Goal: Information Seeking & Learning: Learn about a topic

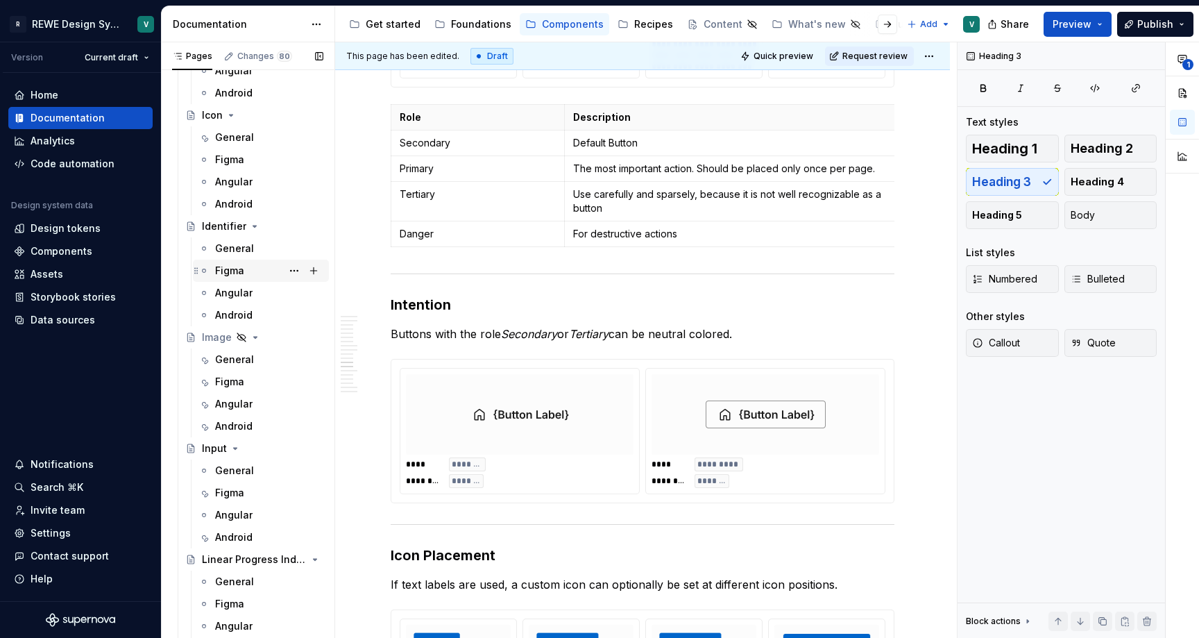
scroll to position [3244, 0]
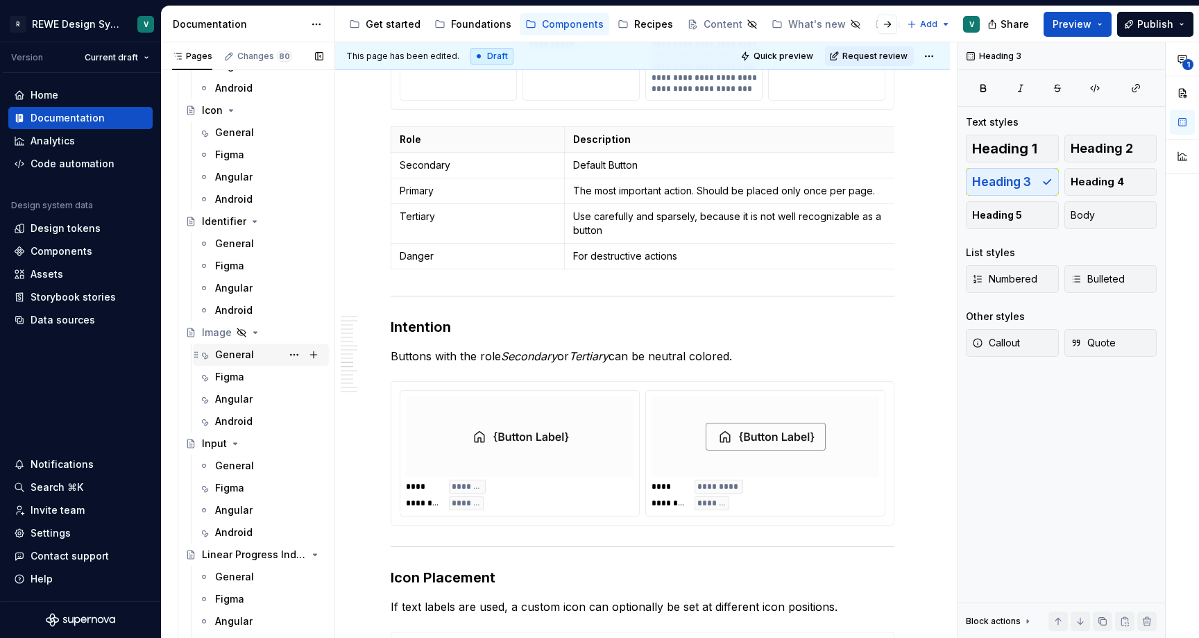
click at [232, 360] on div "General" at bounding box center [234, 355] width 39 height 14
type textarea "*"
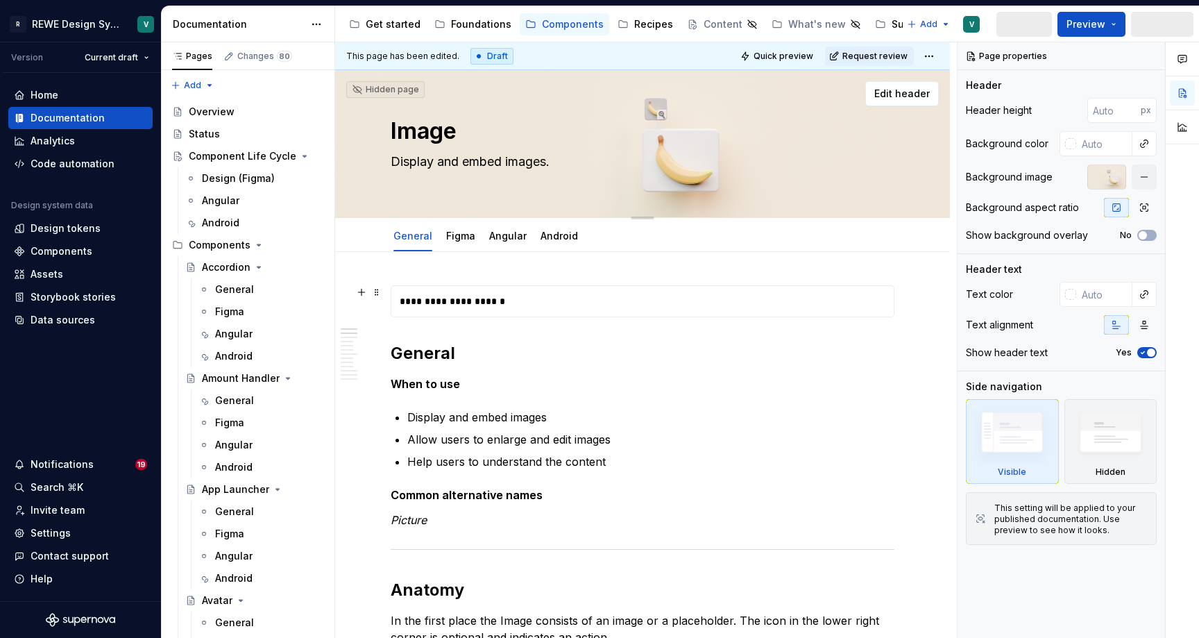
type textarea "*"
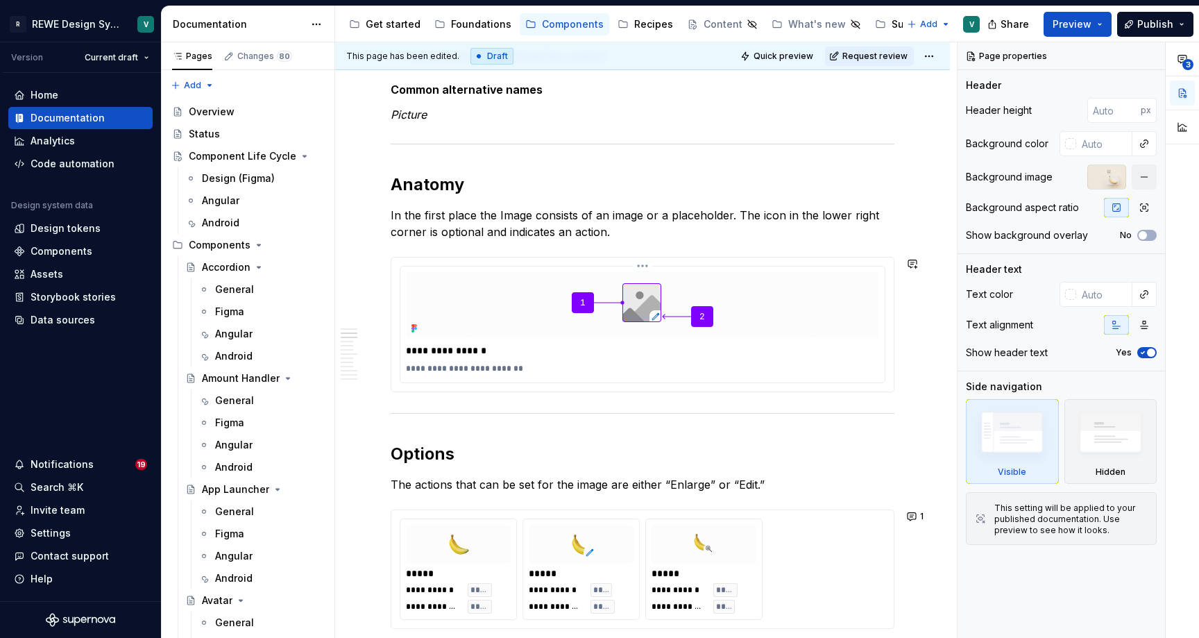
scroll to position [564, 0]
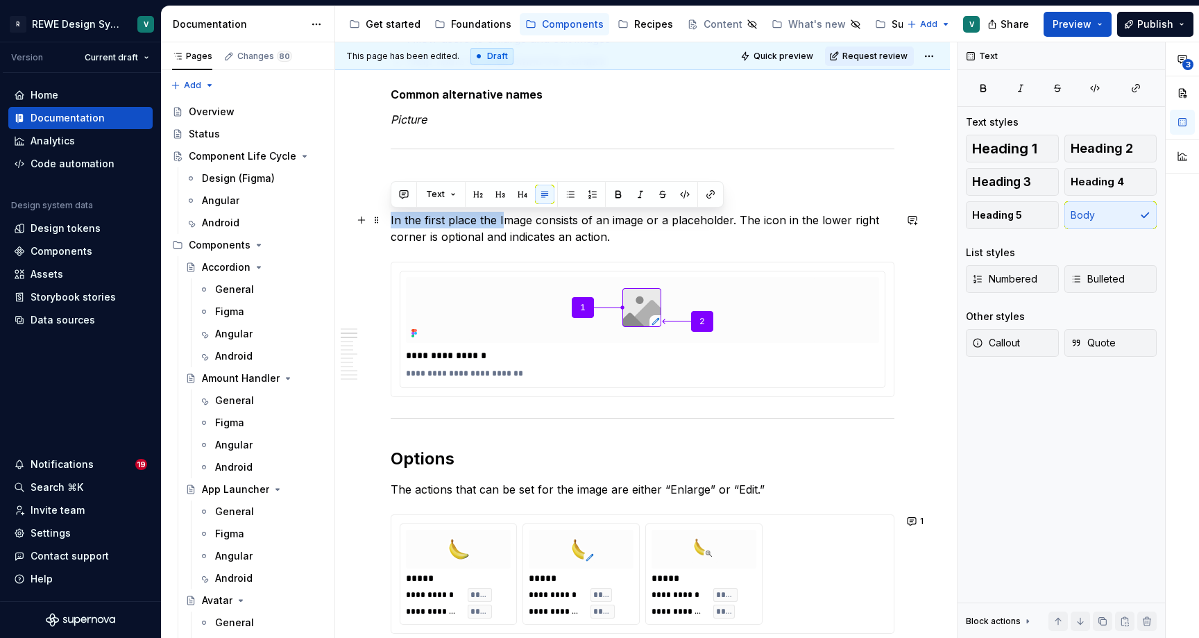
drag, startPoint x: 501, startPoint y: 218, endPoint x: 387, endPoint y: 218, distance: 114.5
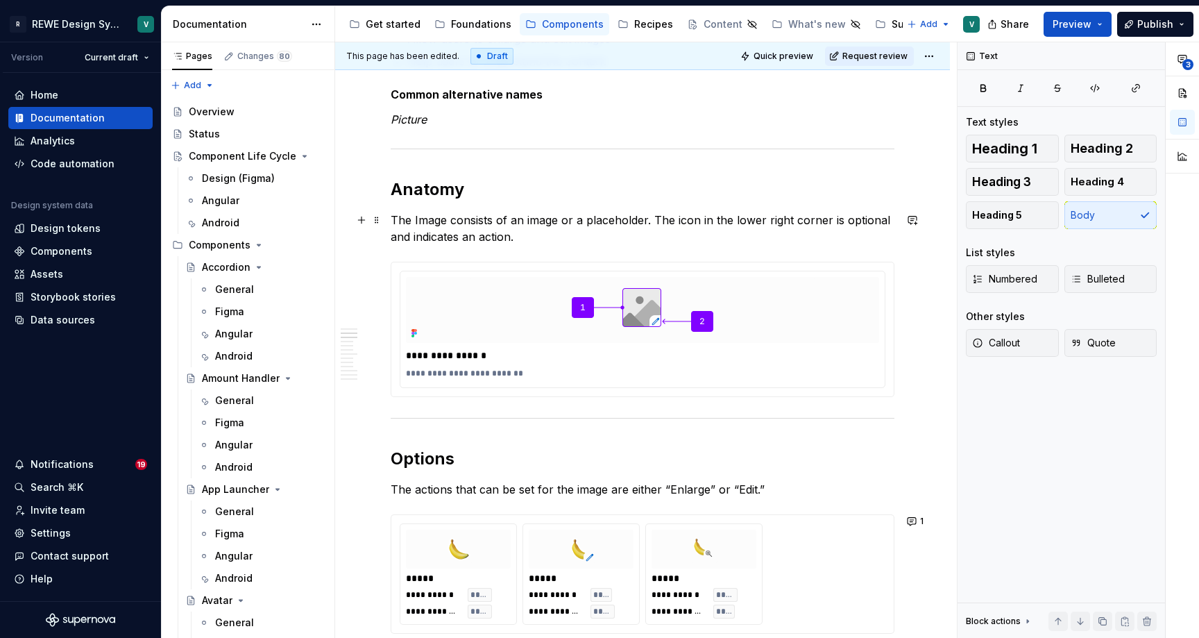
click at [434, 224] on p "The Image consists of an image or a placeholder. The icon in the lower right co…" at bounding box center [643, 228] width 504 height 33
click at [625, 234] on p "In the first place the Image consists of an image or a placeholder. The icon in…" at bounding box center [643, 228] width 504 height 33
click at [556, 482] on p "The actions that can be set for the image are either “Enlarge” or “Edit.”" at bounding box center [643, 489] width 504 height 17
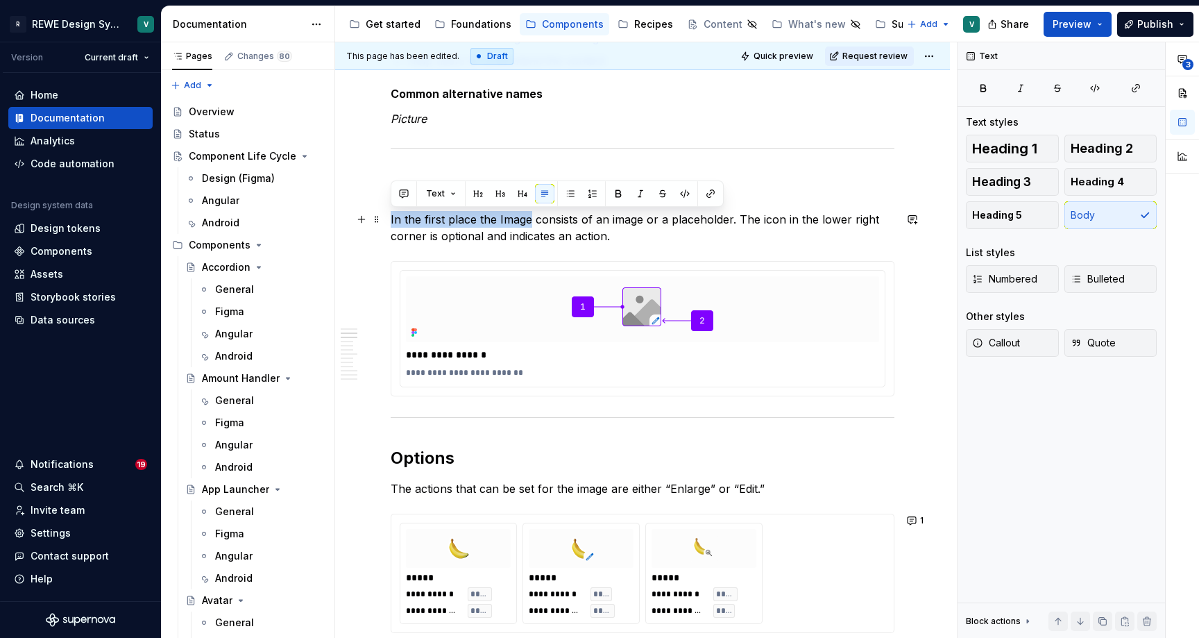
drag, startPoint x: 529, startPoint y: 221, endPoint x: 389, endPoint y: 218, distance: 140.2
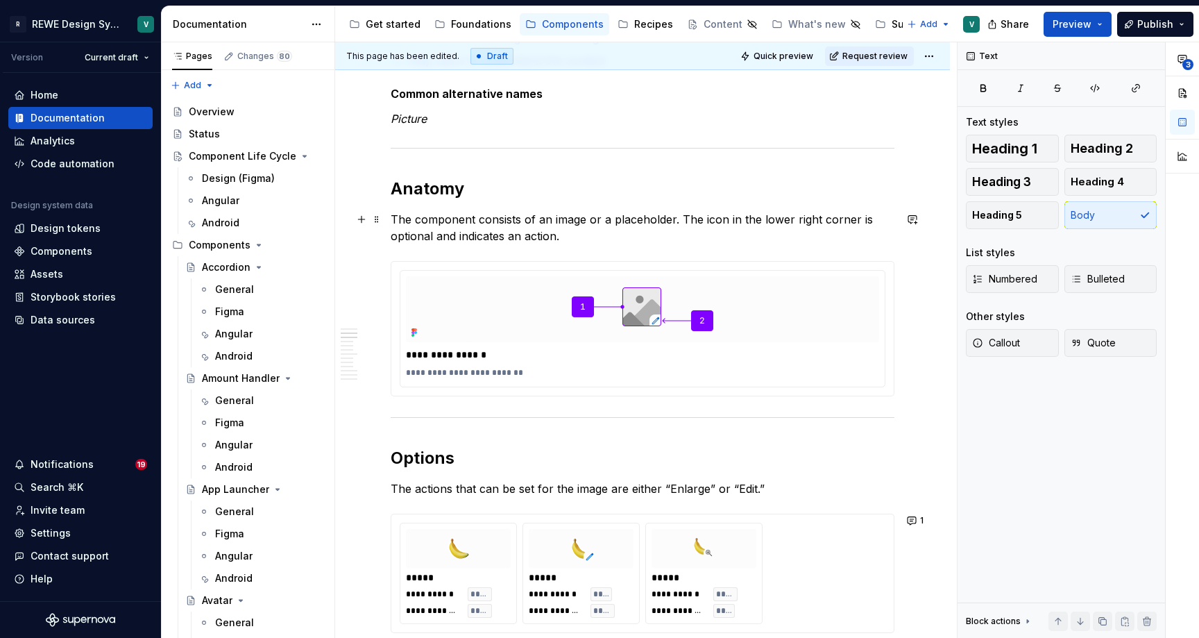
click at [527, 218] on p "The component consists of an image or a placeholder. The icon in the lower righ…" at bounding box center [643, 227] width 504 height 33
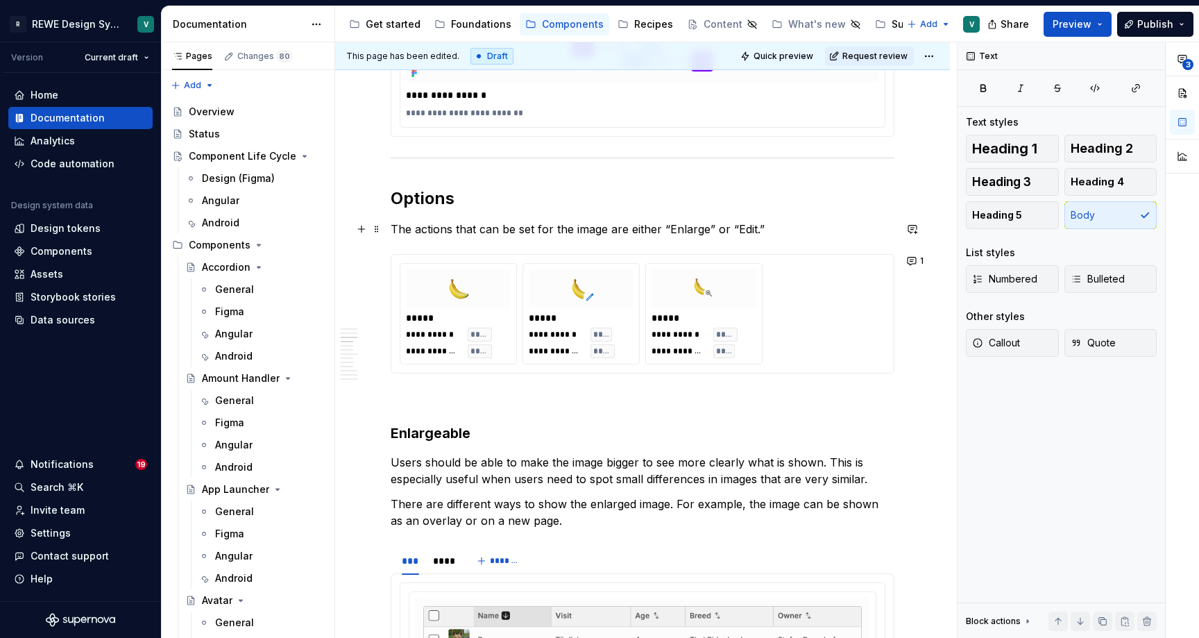
scroll to position [835, 0]
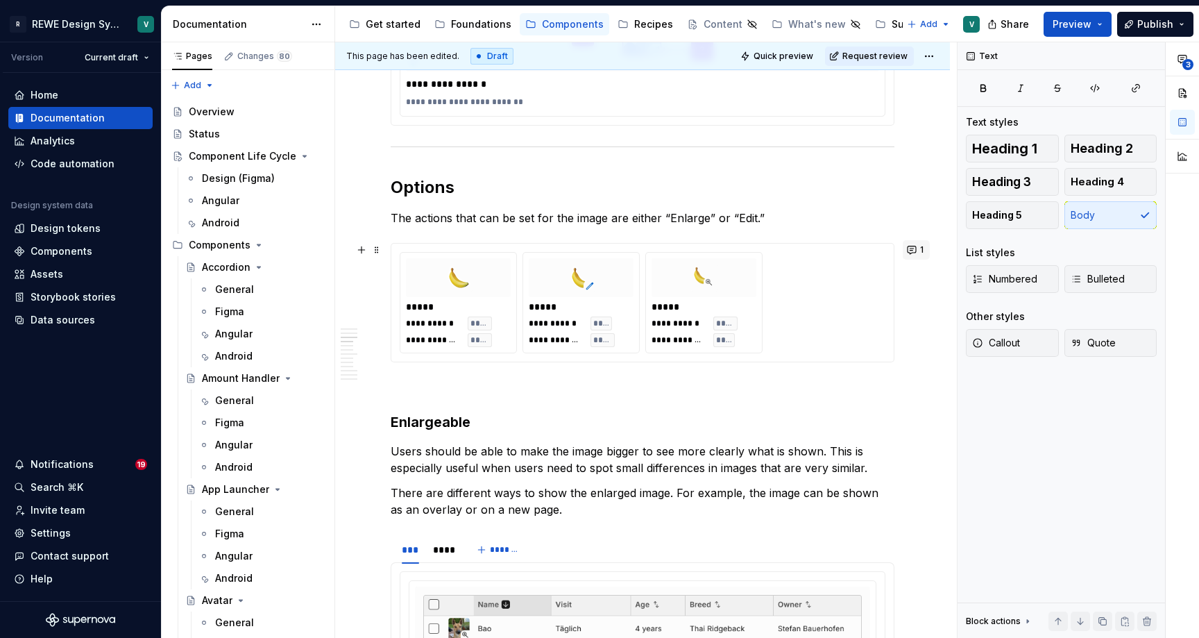
click at [925, 250] on button "1" at bounding box center [916, 249] width 27 height 19
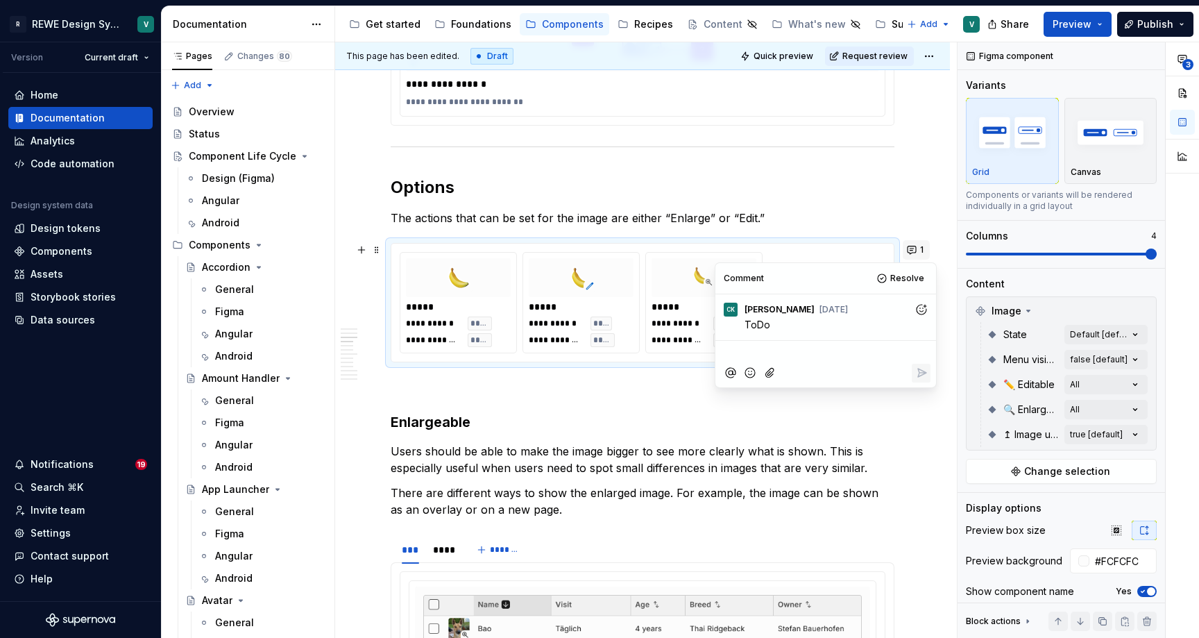
type textarea "*"
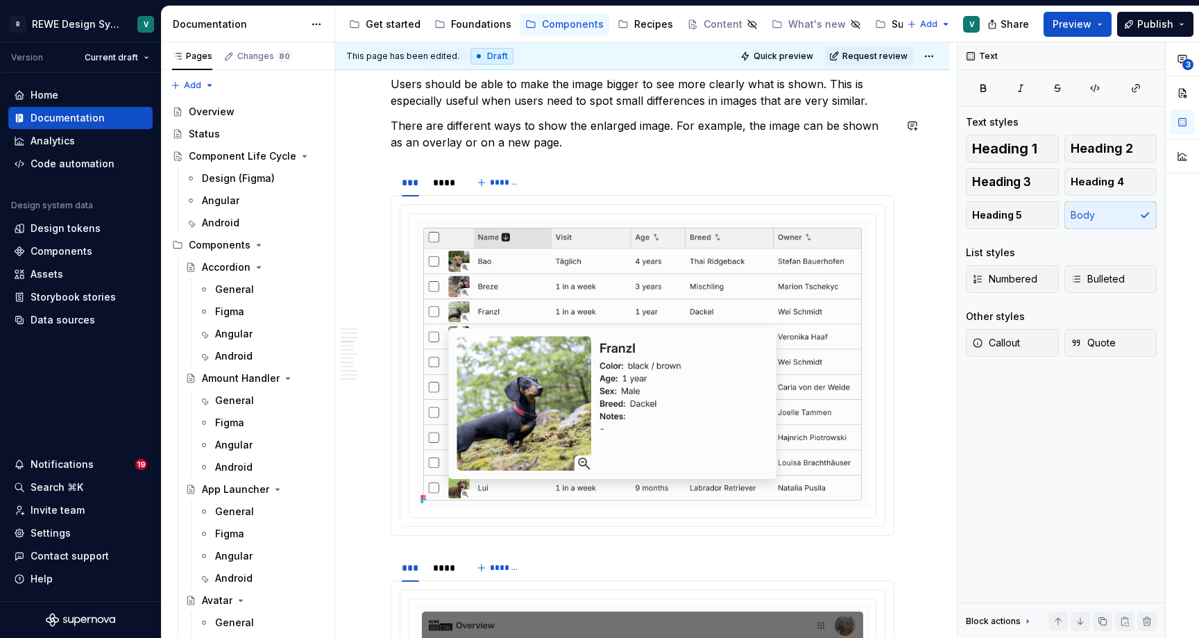
scroll to position [1193, 0]
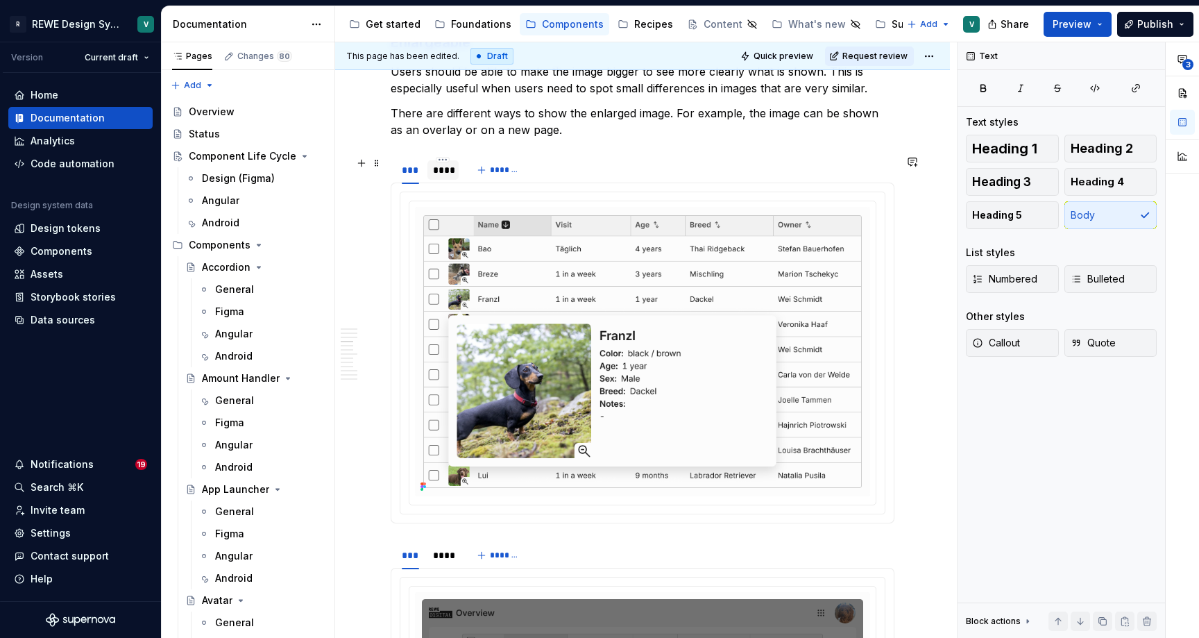
click at [441, 170] on div "****" at bounding box center [443, 170] width 20 height 14
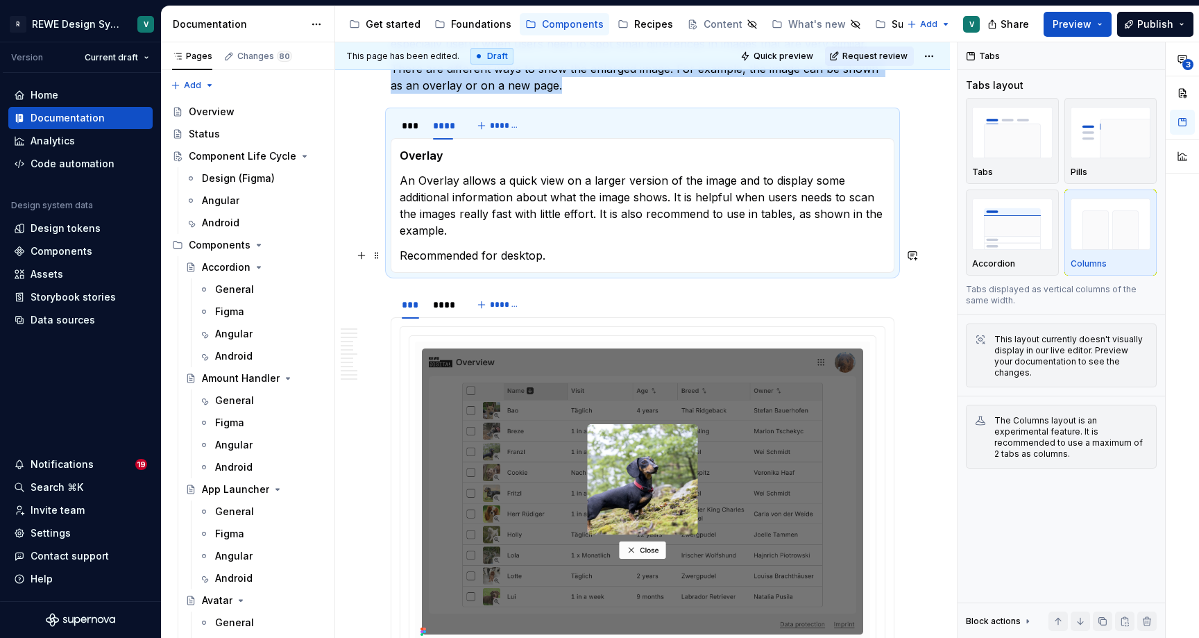
scroll to position [1262, 0]
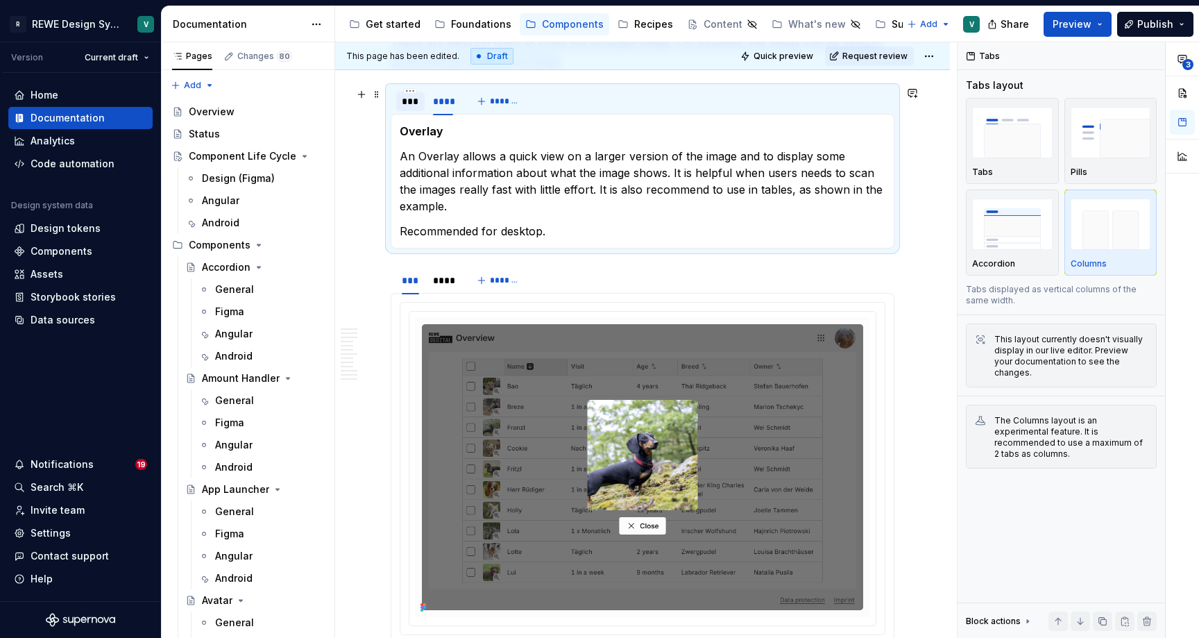
click at [407, 103] on div "***" at bounding box center [410, 101] width 17 height 14
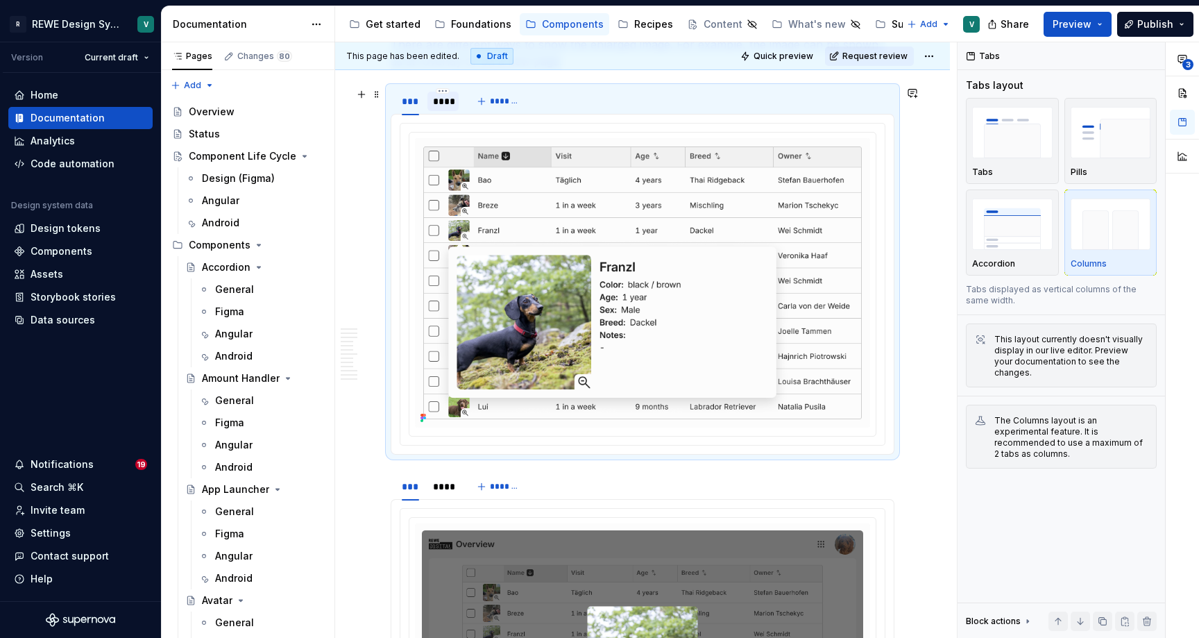
click at [439, 101] on div "****" at bounding box center [443, 101] width 20 height 14
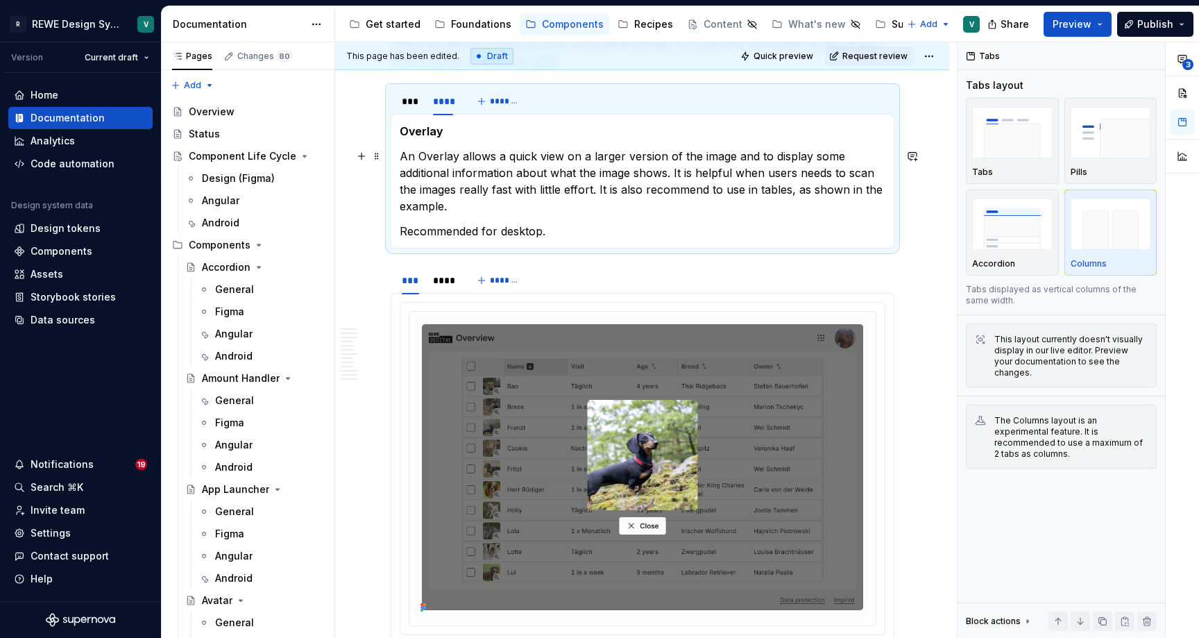
click at [426, 158] on p "An Overlay allows a quick view on a larger version of the image and to display …" at bounding box center [643, 181] width 486 height 67
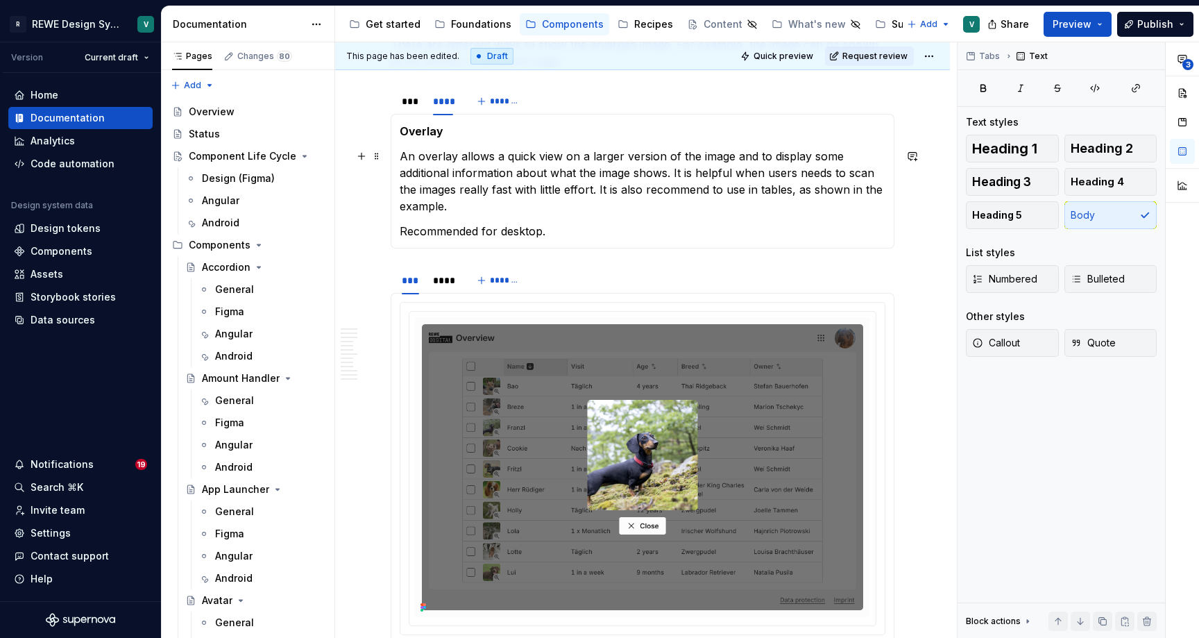
click at [573, 155] on p "An overlay allows a quick view on a larger version of the image and to display …" at bounding box center [643, 181] width 486 height 67
click at [421, 108] on div "***" at bounding box center [410, 101] width 28 height 19
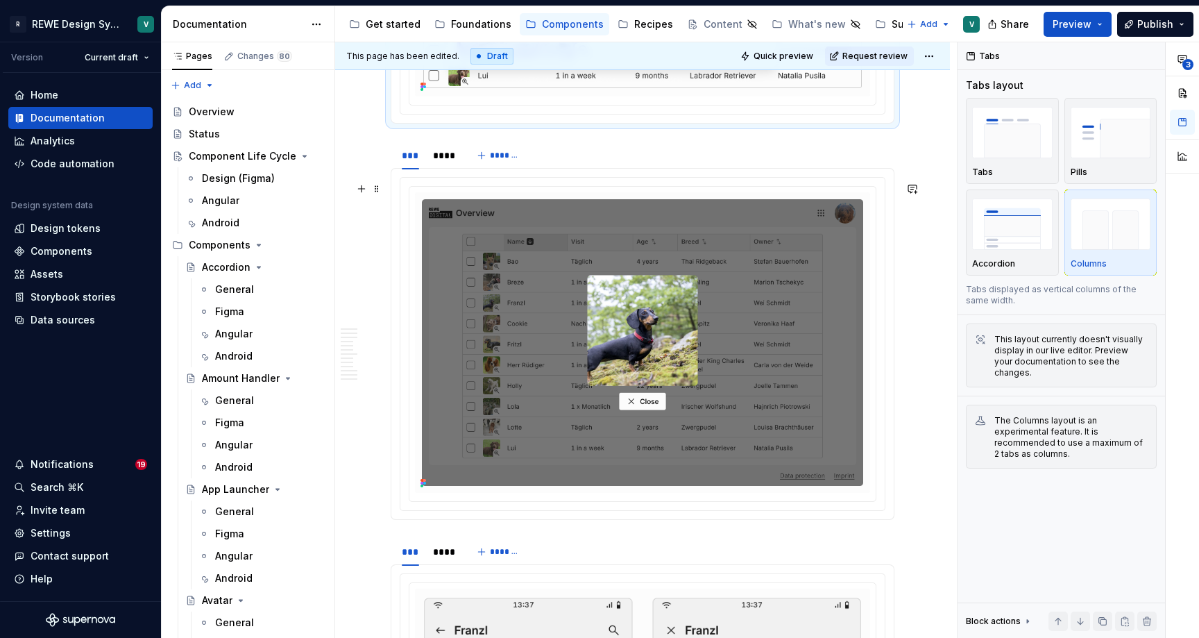
scroll to position [1616, 0]
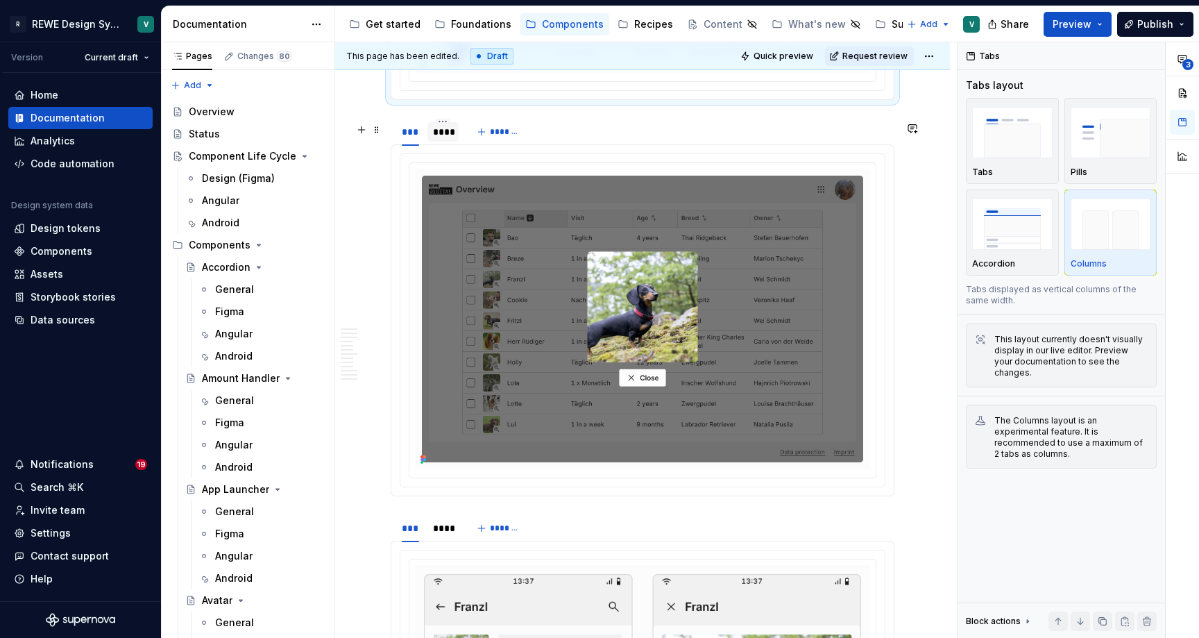
click at [441, 139] on div "****" at bounding box center [443, 132] width 20 height 14
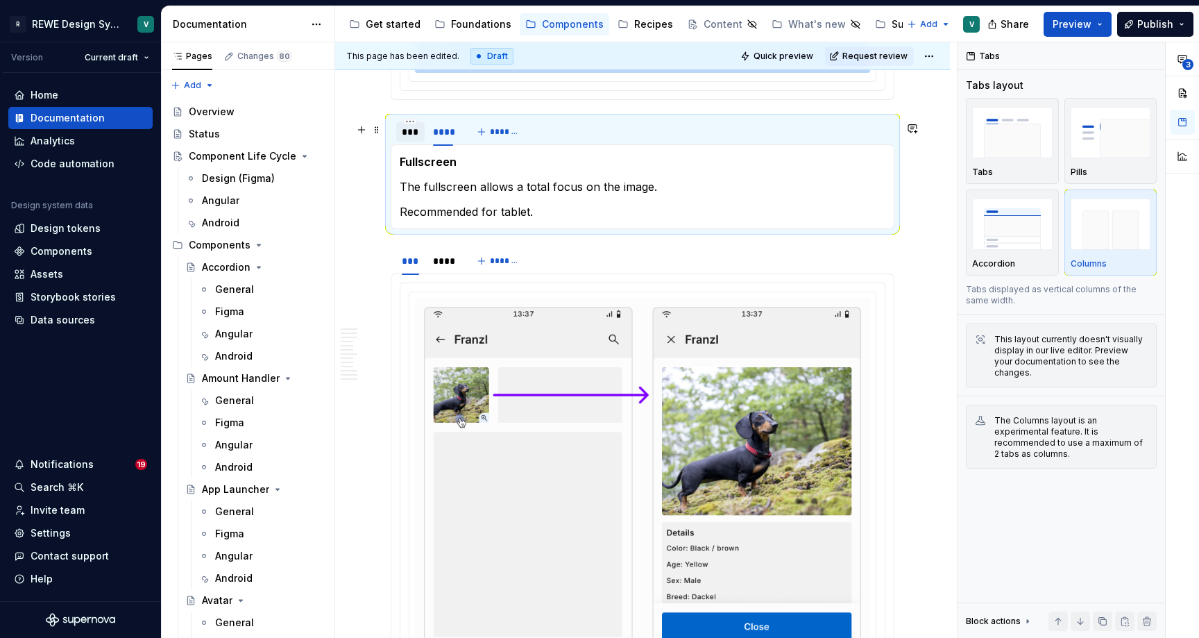
click at [408, 139] on div "***" at bounding box center [410, 132] width 17 height 14
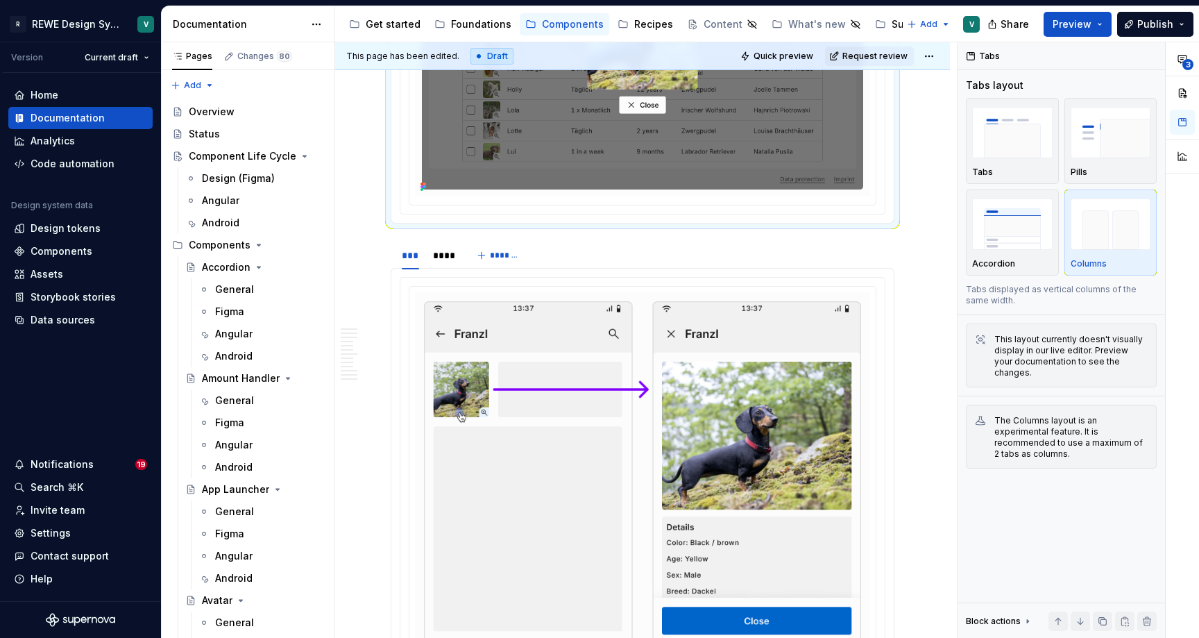
scroll to position [2014, 0]
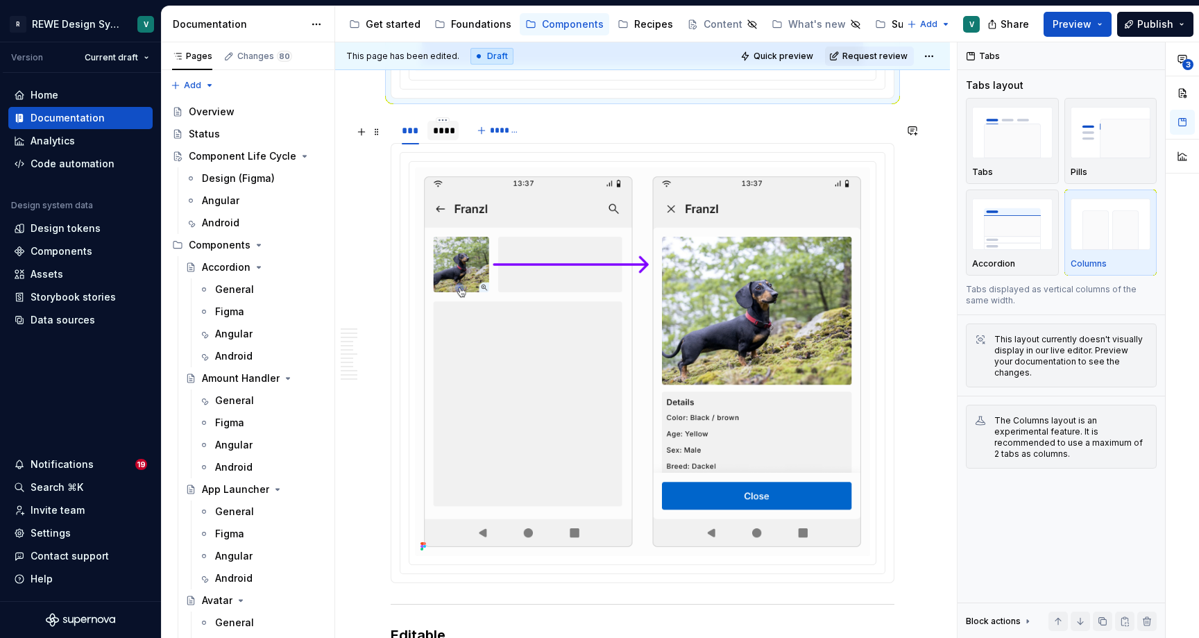
click at [446, 143] on div at bounding box center [443, 142] width 31 height 1
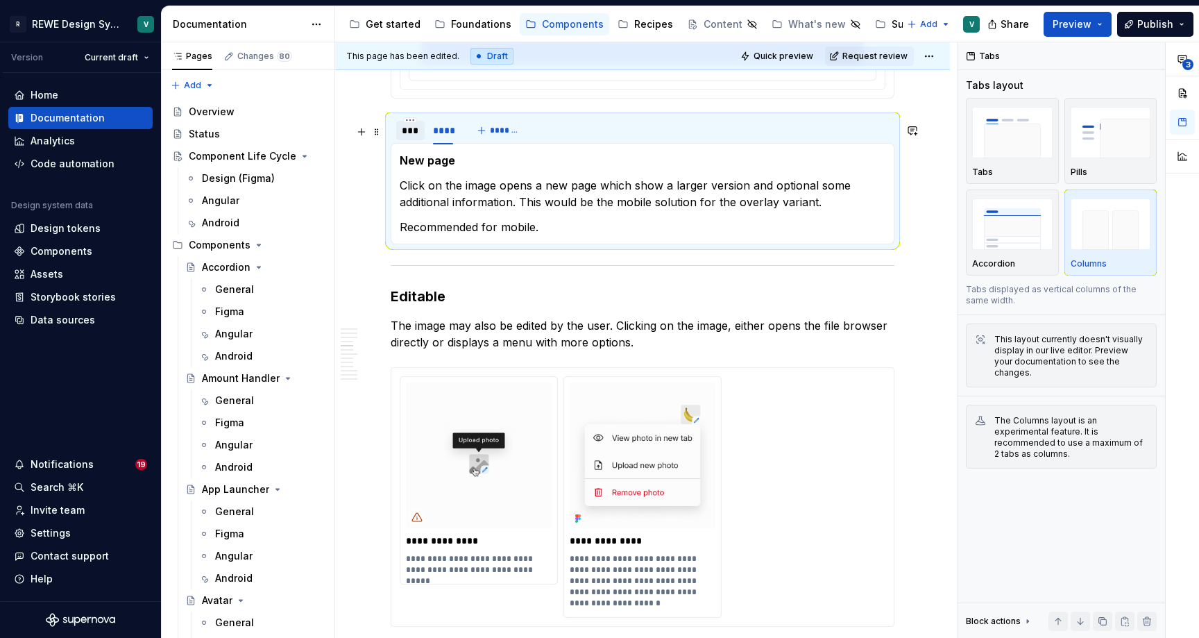
click at [414, 137] on div "***" at bounding box center [410, 131] width 17 height 14
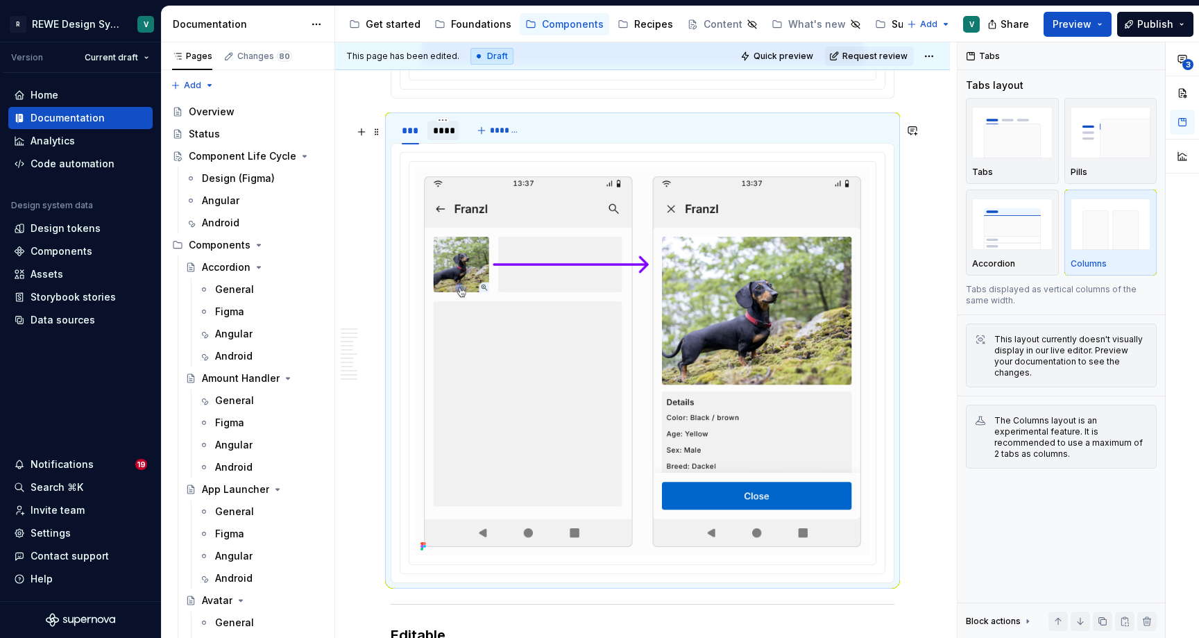
click at [435, 137] on div "****" at bounding box center [443, 131] width 20 height 14
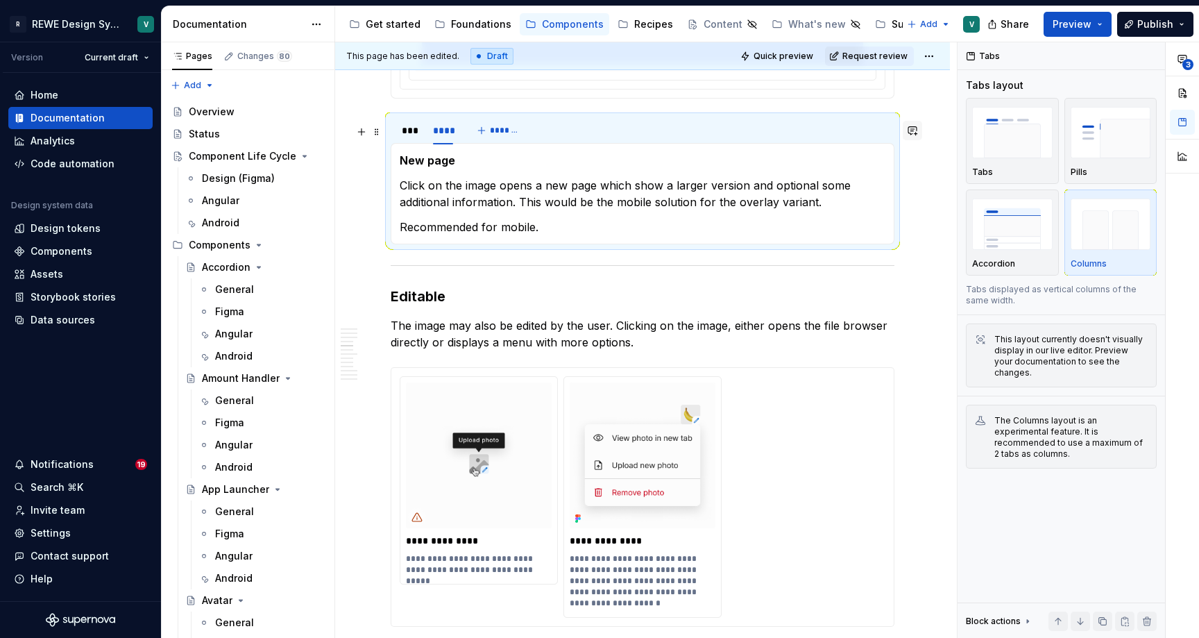
click at [920, 131] on button "button" at bounding box center [912, 130] width 19 height 19
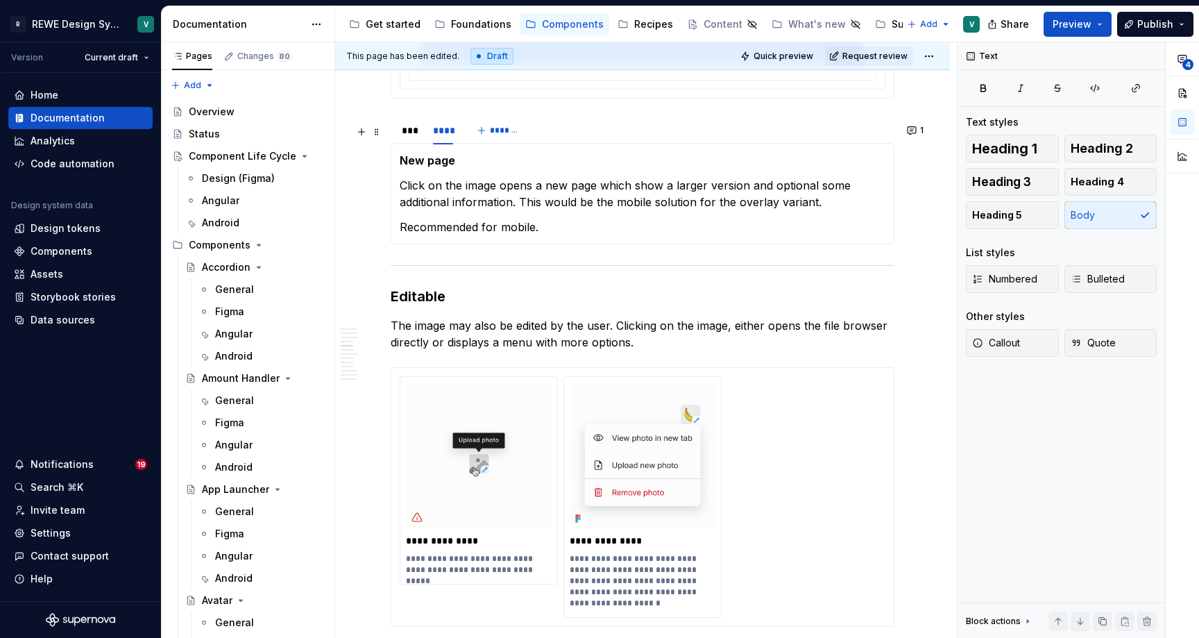
click at [677, 351] on p "The image may also be edited by the user. Clicking on the image, either opens t…" at bounding box center [643, 333] width 504 height 33
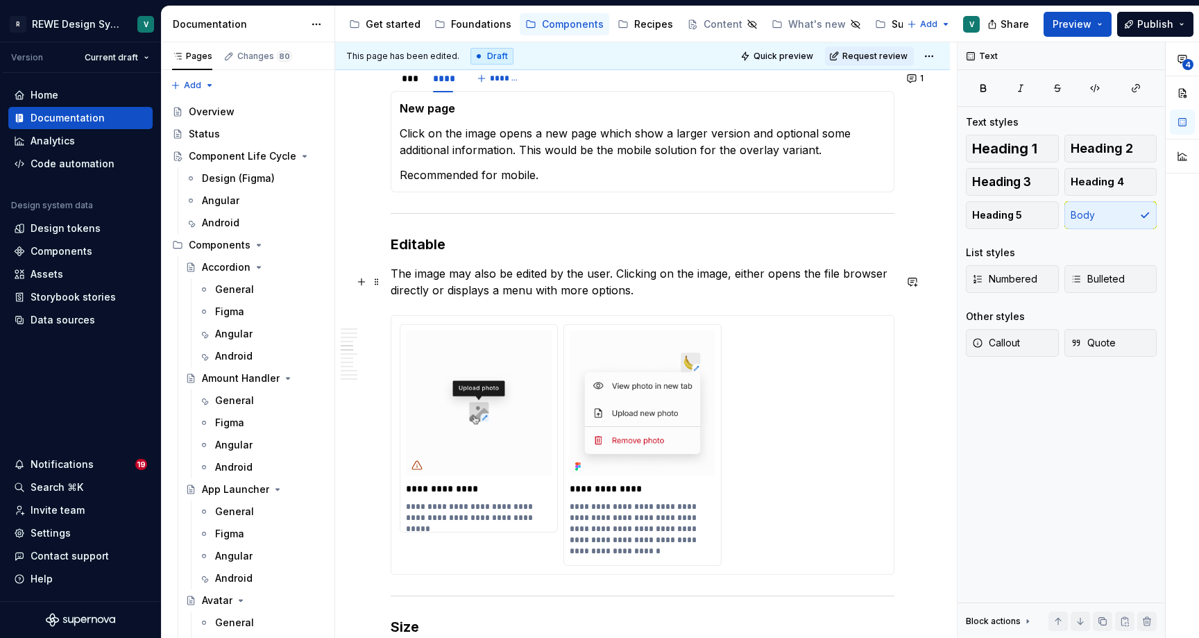
scroll to position [2070, 0]
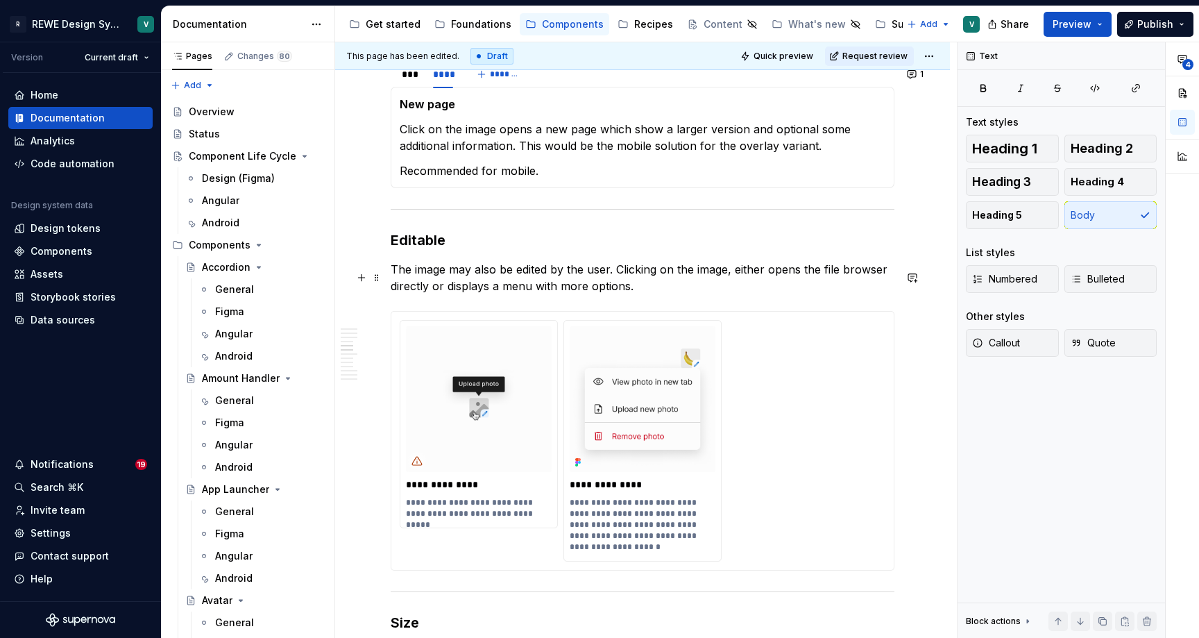
click at [733, 279] on p "The image may also be edited by the user. Clicking on the image, either opens t…" at bounding box center [643, 277] width 504 height 33
click at [713, 278] on p "The image may also be edited by the user. Clicking on the image either opens th…" at bounding box center [643, 277] width 504 height 33
click at [659, 294] on p "The image may also be edited by the user. Clicking it either opens the file bro…" at bounding box center [643, 277] width 504 height 33
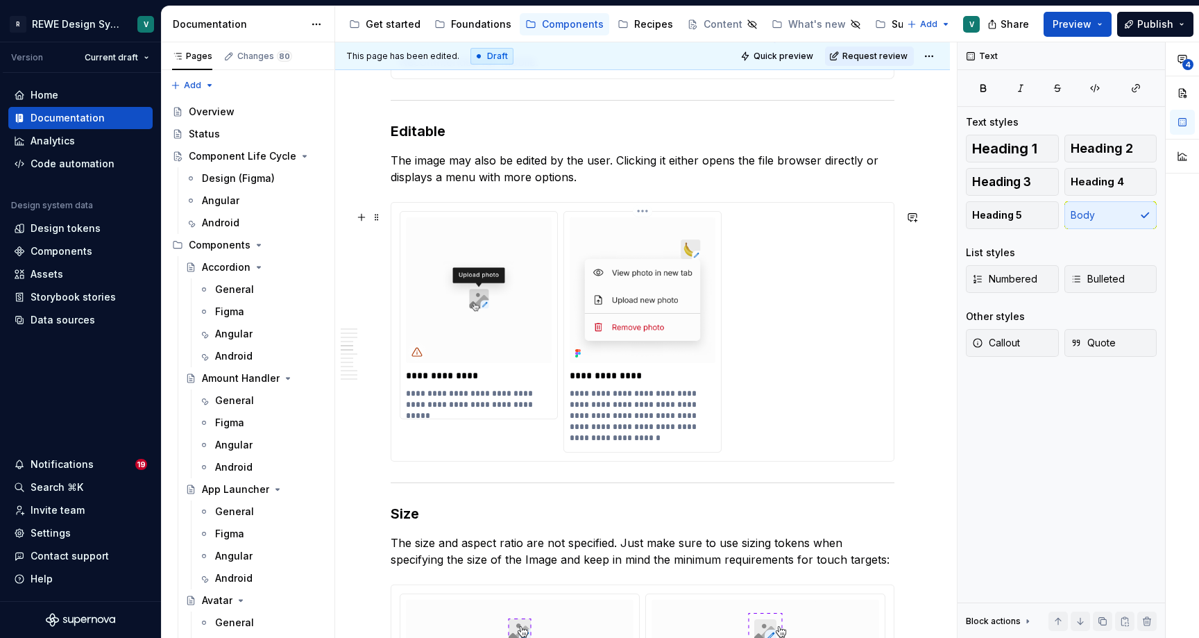
scroll to position [2191, 0]
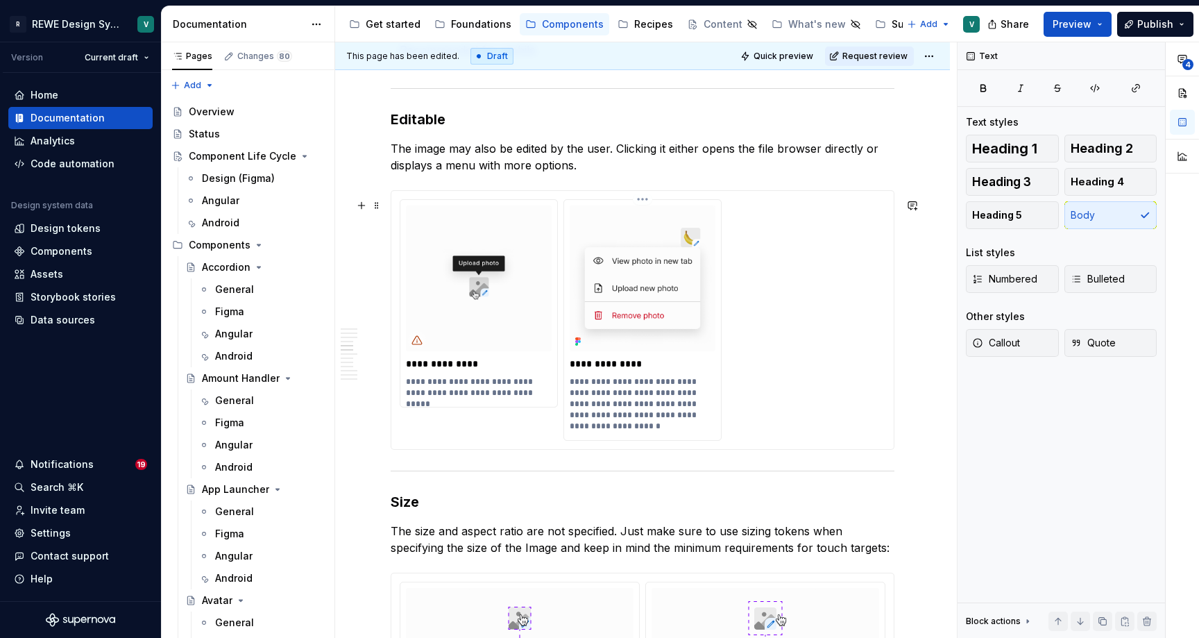
click at [589, 404] on p "**********" at bounding box center [644, 404] width 148 height 56
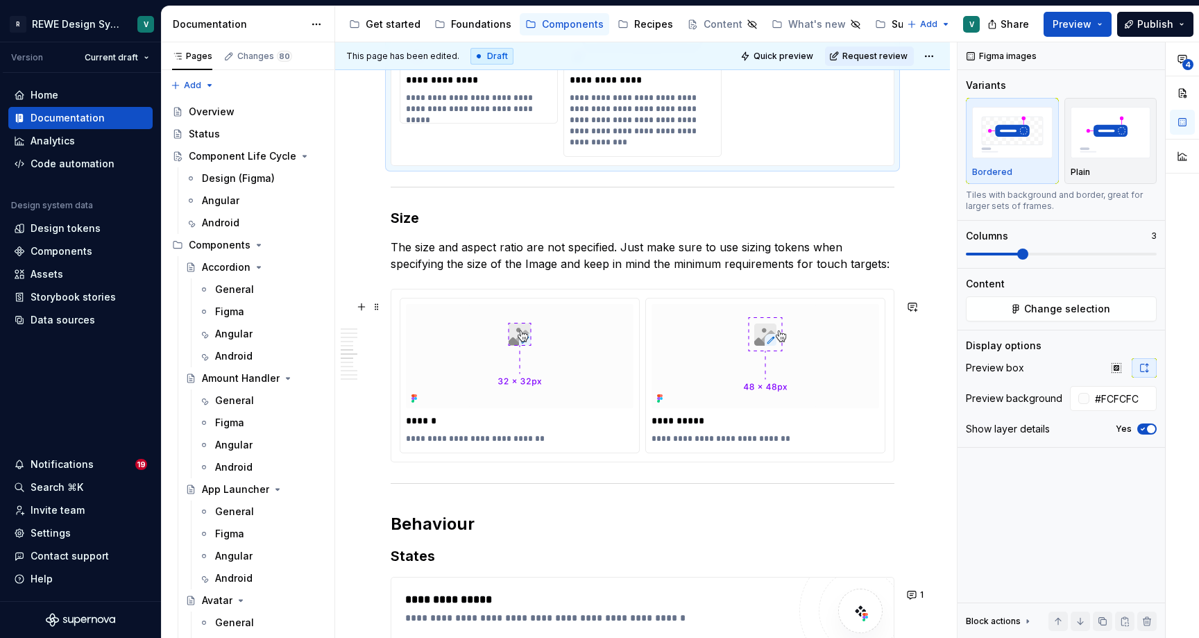
scroll to position [2476, 0]
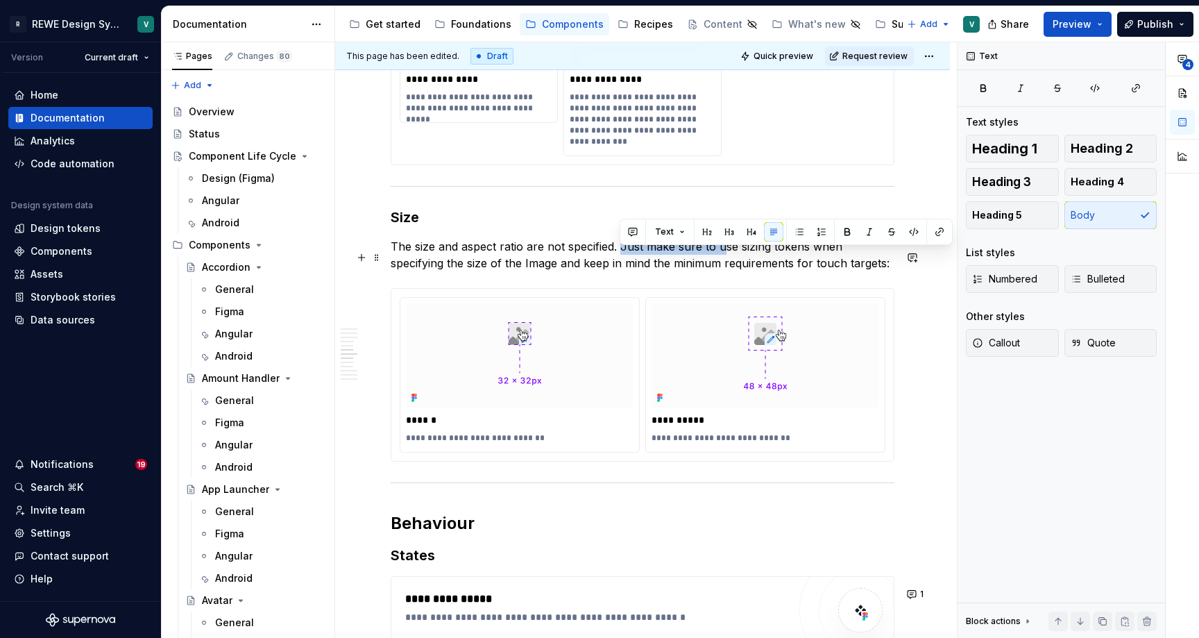
drag, startPoint x: 721, startPoint y: 259, endPoint x: 621, endPoint y: 253, distance: 100.8
click at [621, 253] on p "The size and aspect ratio are not specified. Just make sure to use sizing token…" at bounding box center [643, 254] width 504 height 33
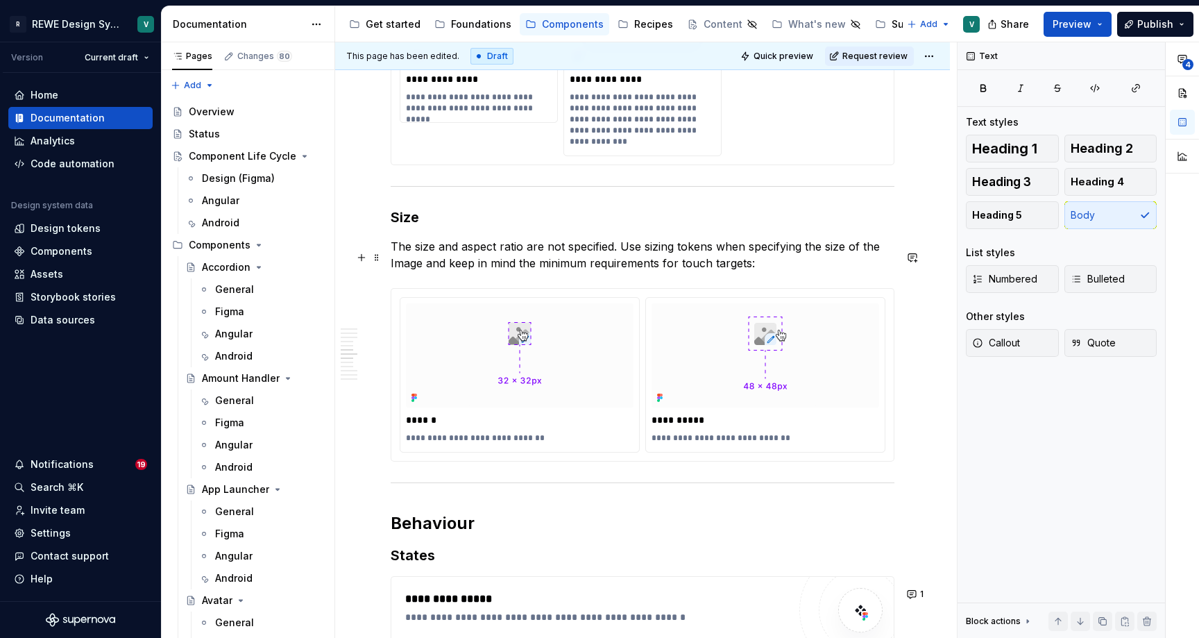
click at [397, 271] on p "The size and aspect ratio are not specified. Use sizing tokens when specifying …" at bounding box center [643, 254] width 504 height 33
click at [432, 258] on p "The size and aspect ratio are not specified. Use sizing tokens when specifying …" at bounding box center [643, 254] width 504 height 33
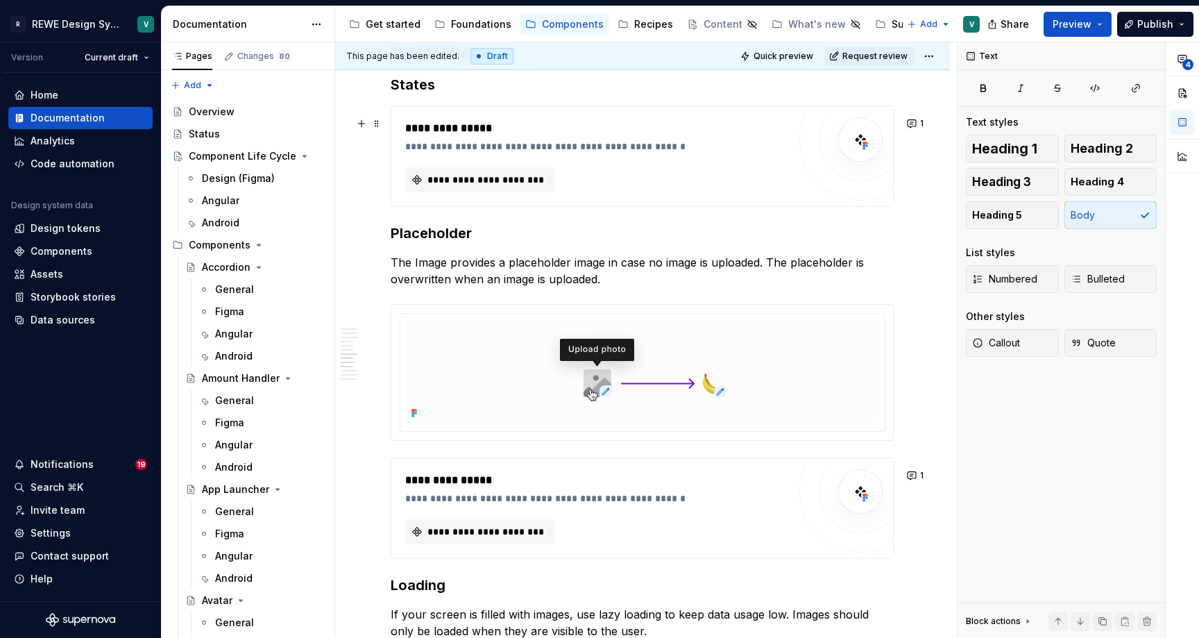
scroll to position [2952, 0]
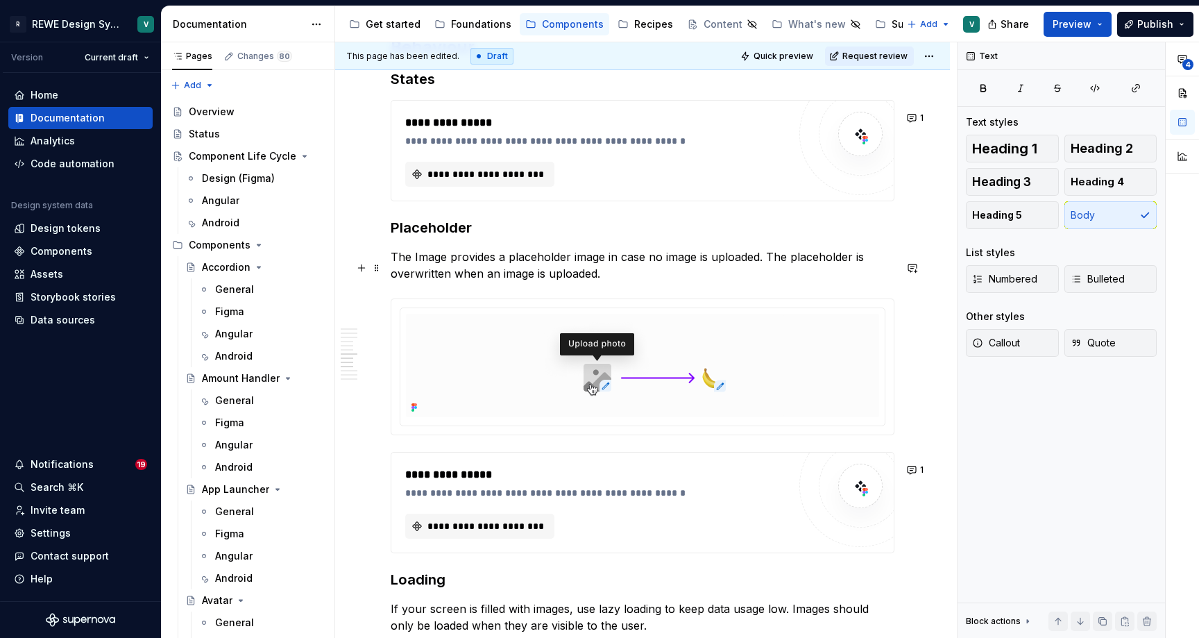
click at [425, 267] on p "The Image provides a placeholder image in case no image is uploaded. The placeh…" at bounding box center [643, 264] width 504 height 33
click at [424, 273] on p "The Image provides a placeholder image in case no image is uploaded. The placeh…" at bounding box center [643, 264] width 504 height 33
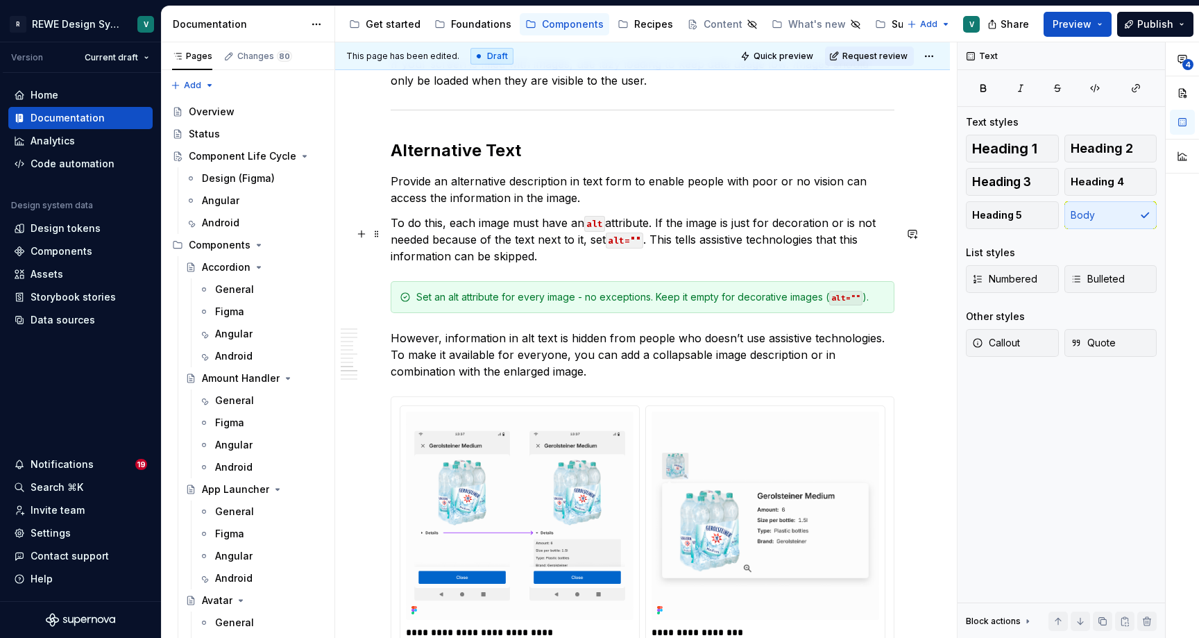
scroll to position [3498, 0]
click at [493, 160] on h2 "Alternative Text" at bounding box center [643, 149] width 504 height 22
click at [484, 84] on p "If your screen is filled with images, use lazy loading to keep data usage low. …" at bounding box center [643, 70] width 504 height 33
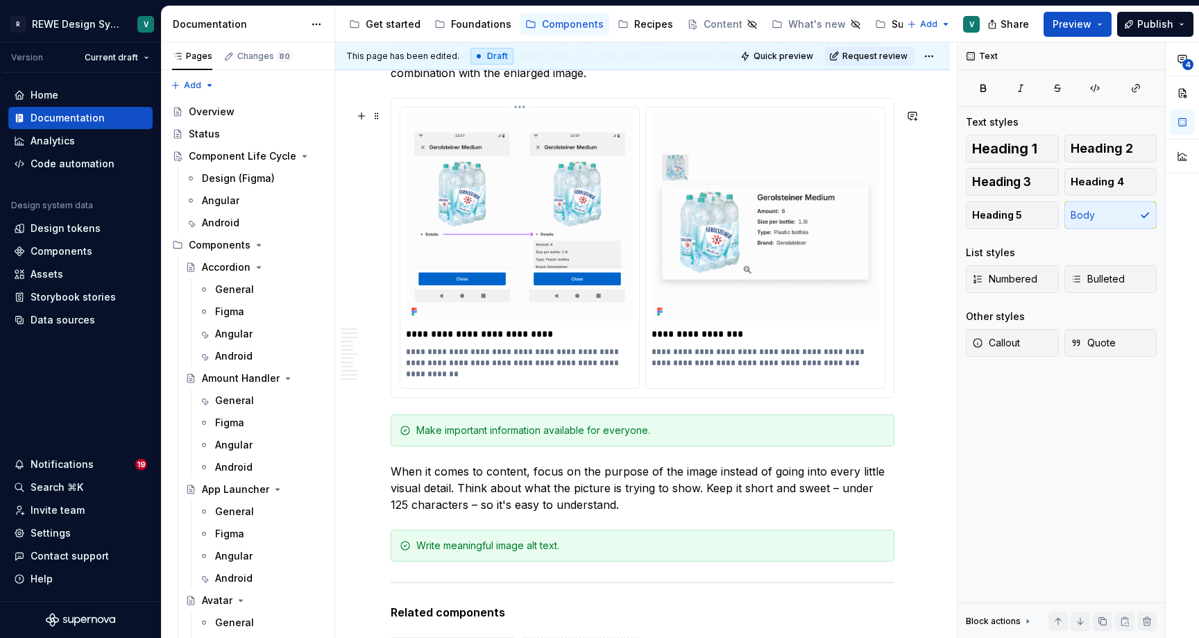
scroll to position [3738, 0]
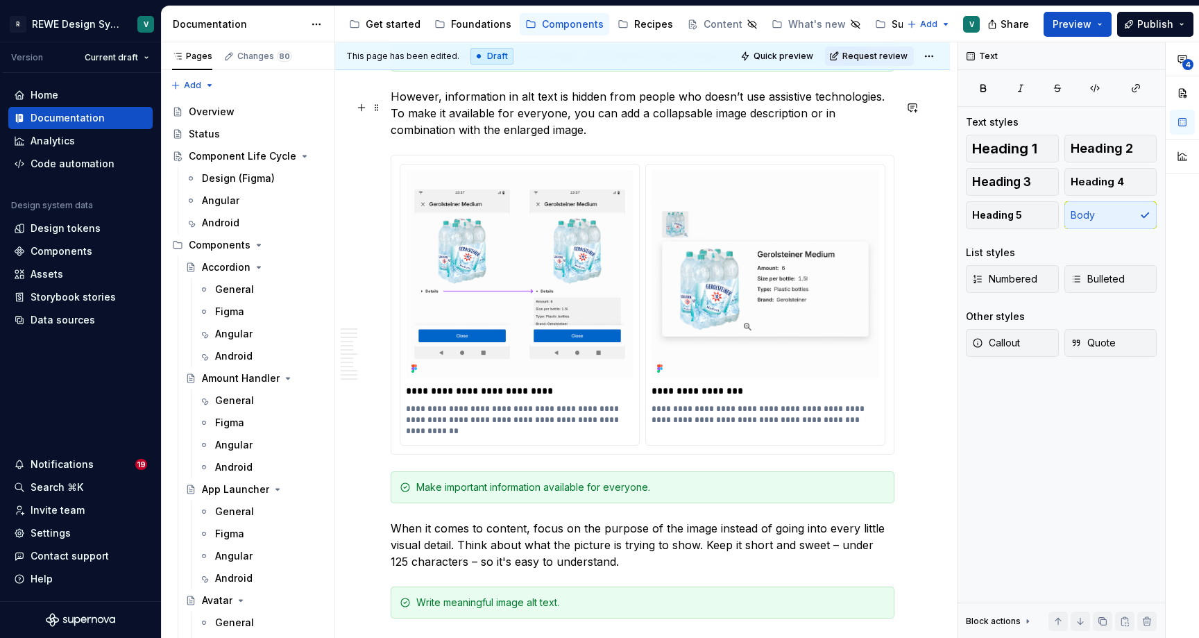
click at [675, 126] on p "However, information in alt text is hidden from people who doesn’t use assistiv…" at bounding box center [643, 113] width 504 height 50
click at [444, 398] on p "**********" at bounding box center [521, 391] width 231 height 14
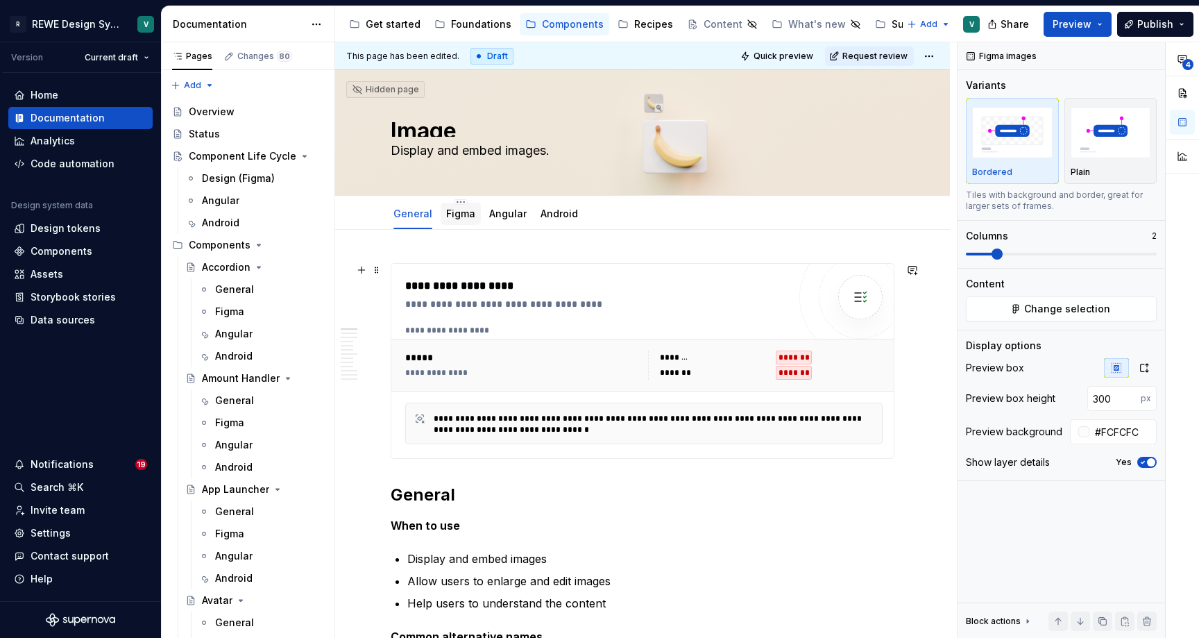
scroll to position [0, 0]
click at [457, 206] on div "Figma" at bounding box center [460, 213] width 29 height 17
click at [457, 221] on div "Figma" at bounding box center [460, 213] width 29 height 17
click at [461, 214] on link "Figma" at bounding box center [460, 214] width 29 height 12
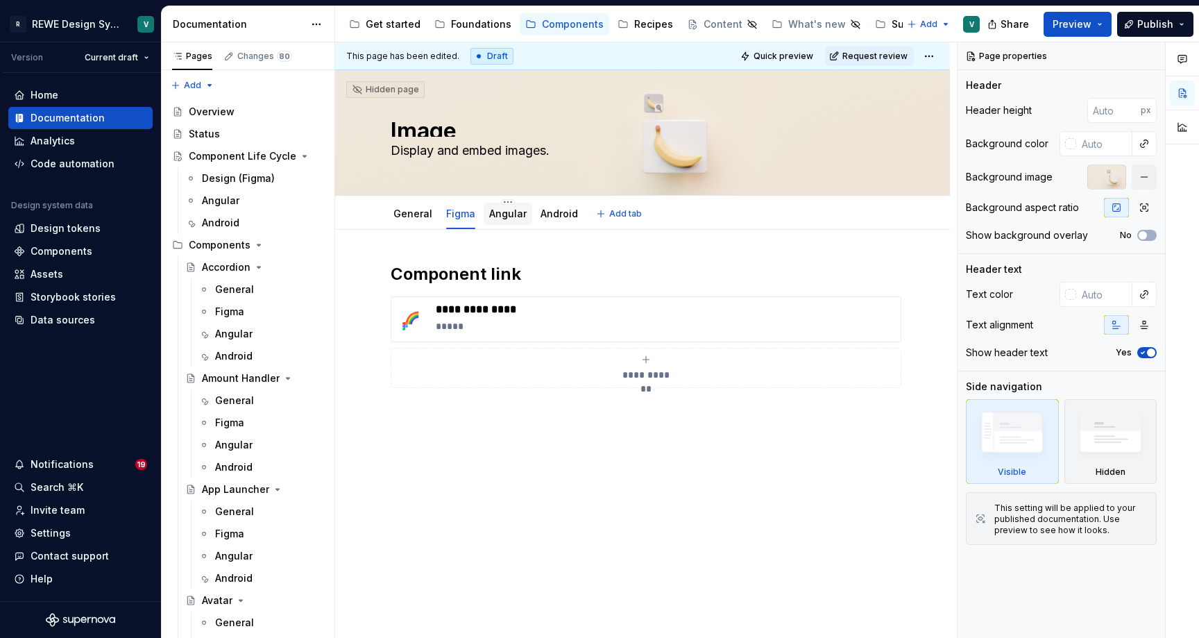
click at [499, 215] on link "Angular" at bounding box center [507, 214] width 37 height 12
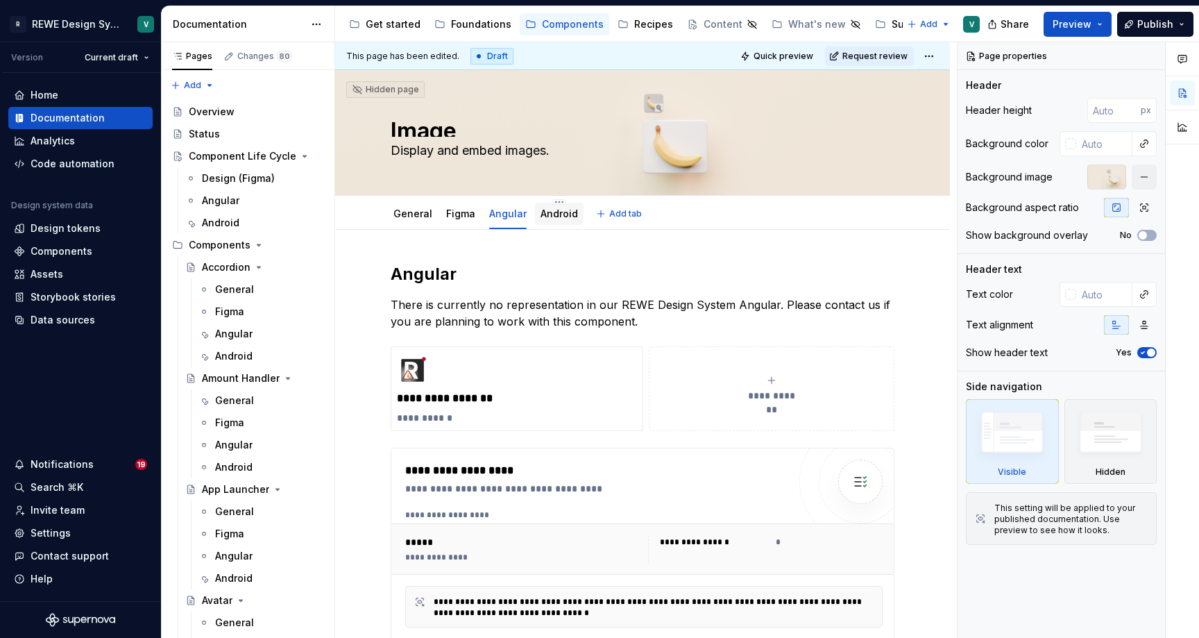
click at [559, 223] on div "Android" at bounding box center [559, 214] width 49 height 22
click at [551, 215] on link "Android" at bounding box center [559, 214] width 37 height 12
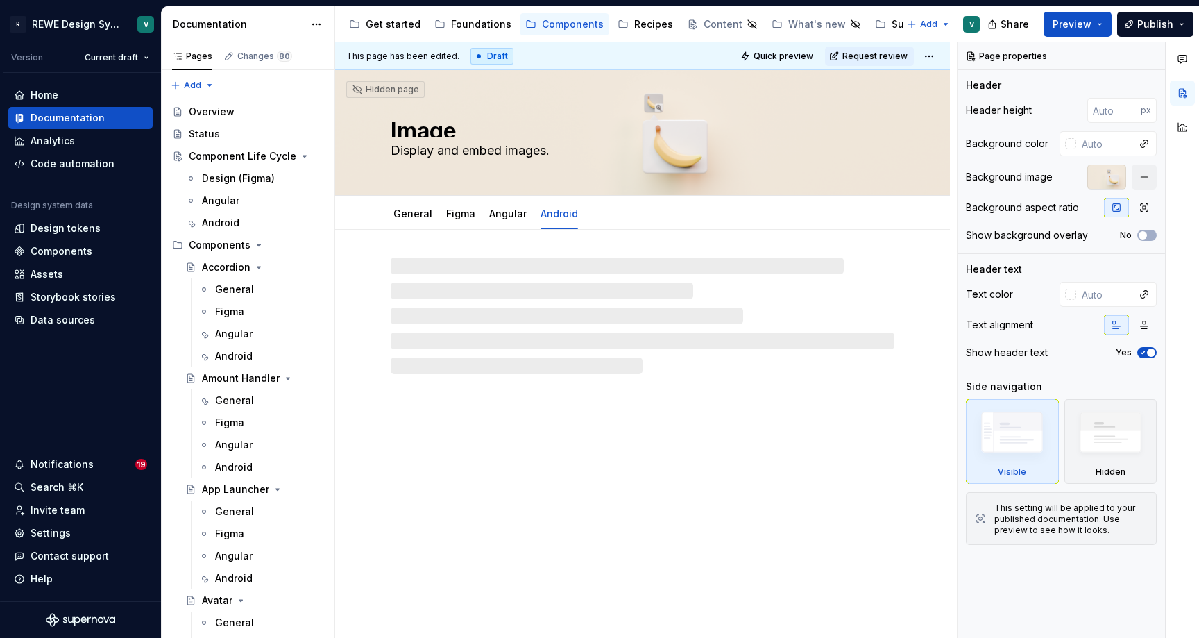
type textarea "*"
